Goal: Navigation & Orientation: Find specific page/section

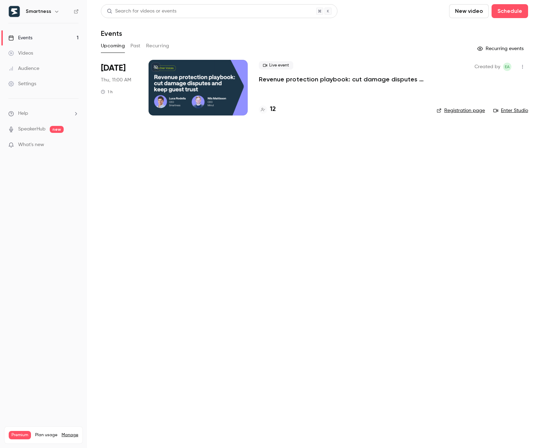
click at [55, 11] on icon "button" at bounding box center [57, 12] width 6 height 6
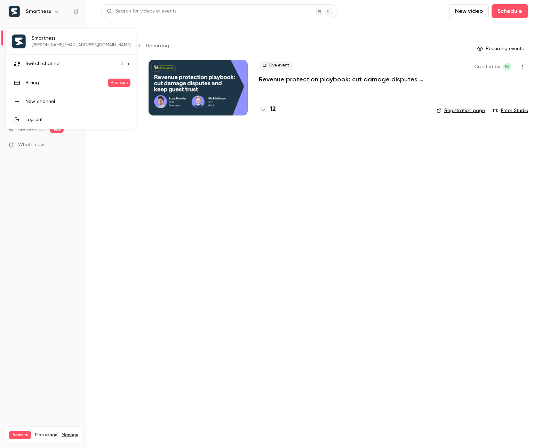
click at [57, 56] on li "Switch channel 3" at bounding box center [71, 64] width 130 height 18
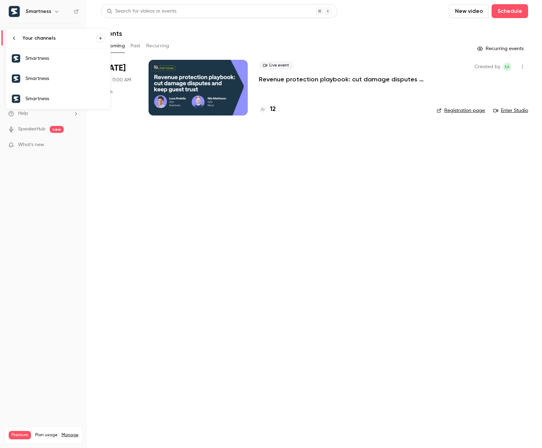
click at [60, 56] on div "Smartness" at bounding box center [64, 58] width 79 height 7
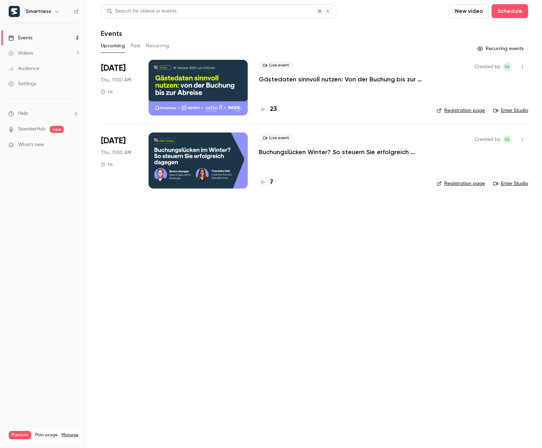
click at [299, 79] on p "Gästedaten sinnvoll nutzen: Von der Buchung bis zur Abreise" at bounding box center [342, 79] width 167 height 8
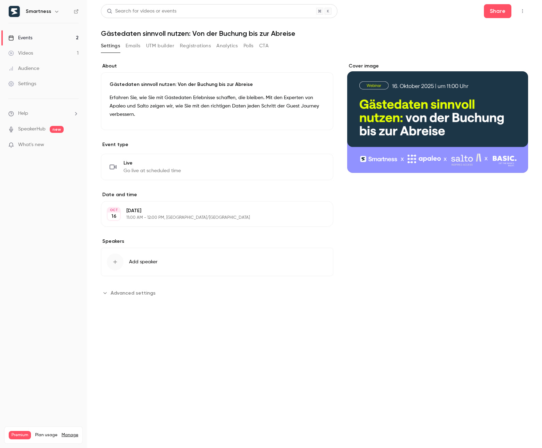
click at [134, 47] on button "Emails" at bounding box center [133, 45] width 15 height 11
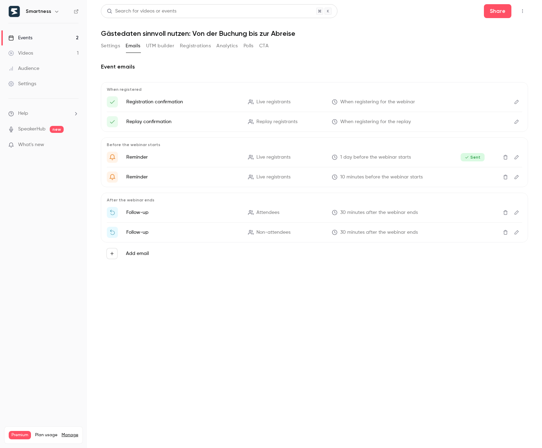
click at [70, 146] on iframe at bounding box center [74, 145] width 8 height 6
click at [31, 145] on span "What's new" at bounding box center [31, 144] width 26 height 7
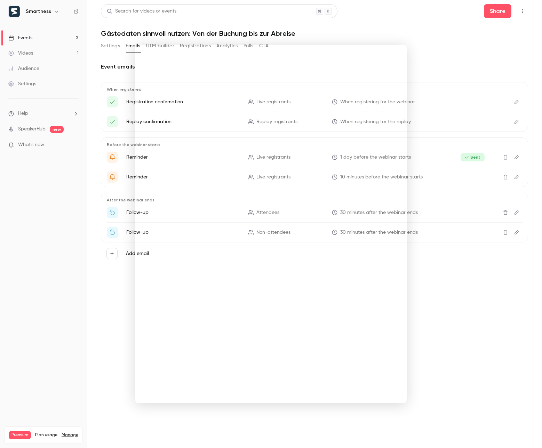
click at [0, 0] on noticeable-lightbox at bounding box center [0, 0] width 0 height 0
click at [47, 13] on div at bounding box center [271, 224] width 542 height 448
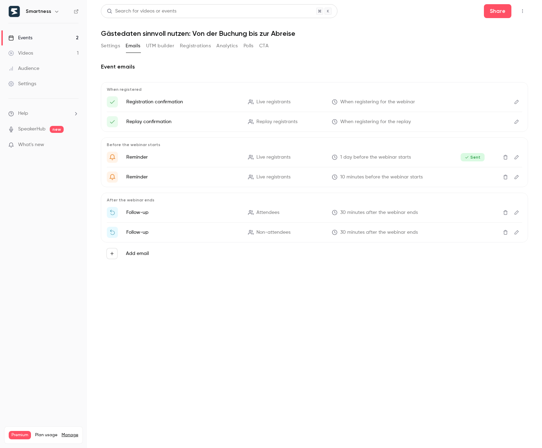
click at [40, 10] on h6 "Smartness" at bounding box center [38, 11] width 25 height 7
click at [117, 48] on button "Settings" at bounding box center [110, 45] width 19 height 11
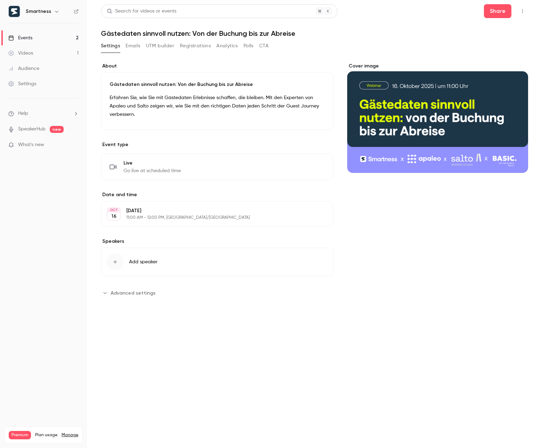
click at [520, 14] on button "button" at bounding box center [522, 11] width 11 height 11
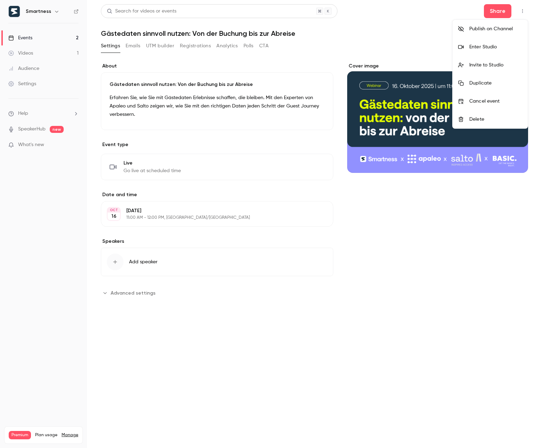
click at [494, 49] on div "Enter Studio" at bounding box center [495, 46] width 53 height 7
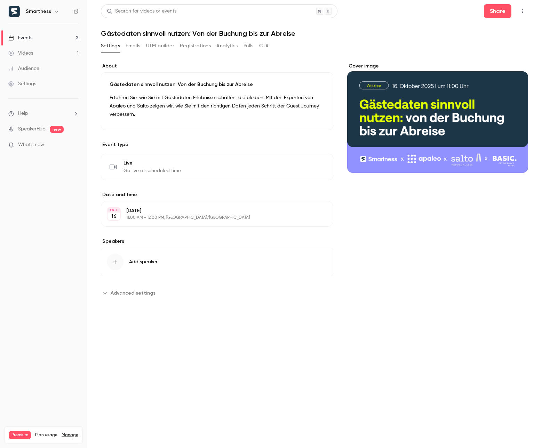
click at [71, 37] on link "Events 2" at bounding box center [43, 37] width 87 height 15
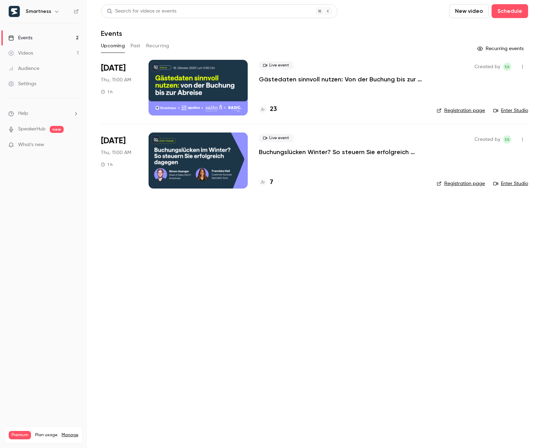
click at [135, 48] on button "Past" at bounding box center [135, 45] width 10 height 11
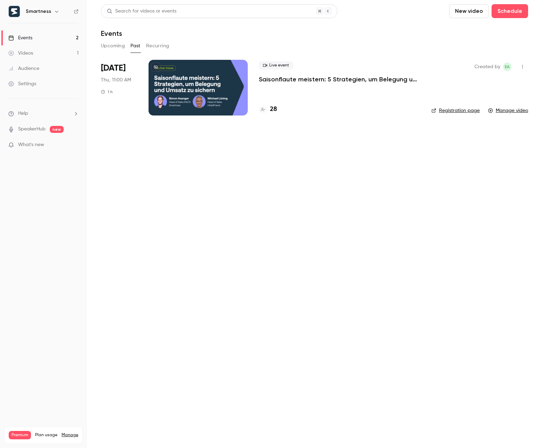
click at [170, 91] on div at bounding box center [198, 88] width 99 height 56
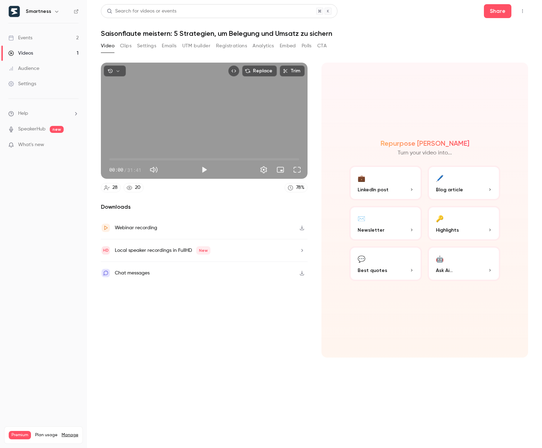
click at [321, 46] on button "CTA" at bounding box center [321, 45] width 9 height 11
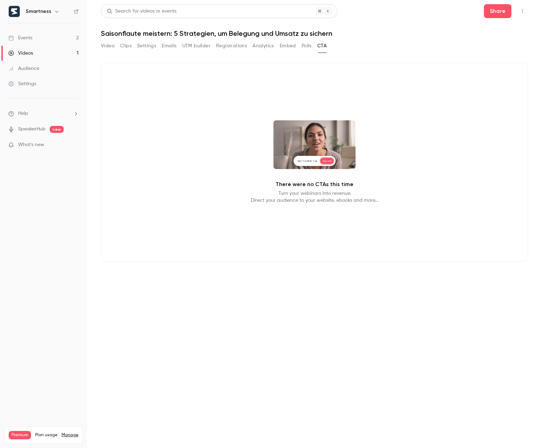
click at [522, 13] on icon "Top Bar Actions" at bounding box center [523, 11] width 6 height 5
drag, startPoint x: 415, startPoint y: 42, endPoint x: 367, endPoint y: 45, distance: 48.4
click at [415, 42] on div at bounding box center [271, 224] width 542 height 448
